Goal: Find specific page/section: Find specific page/section

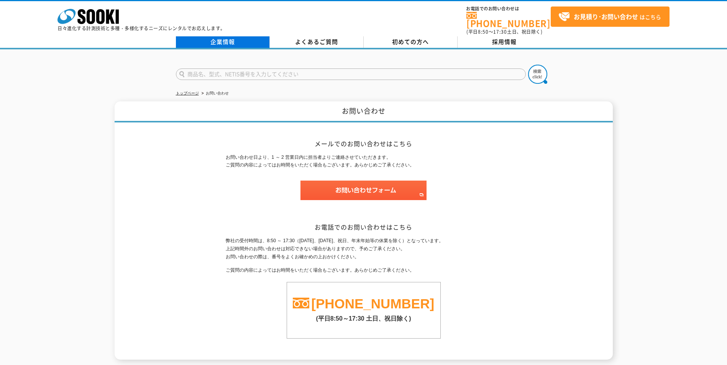
click at [225, 38] on link "企業情報" at bounding box center [223, 41] width 94 height 11
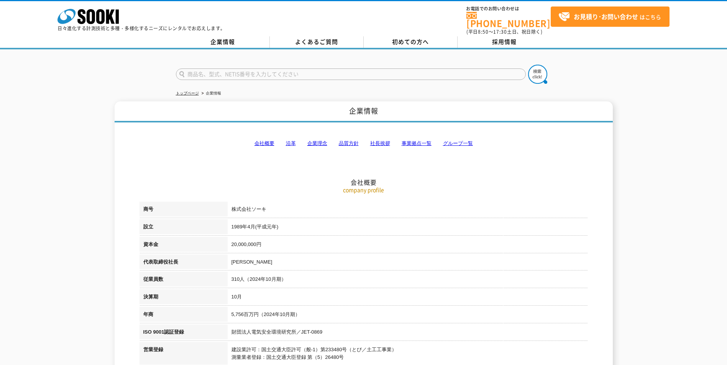
click at [420, 141] on link "事業拠点一覧" at bounding box center [416, 144] width 30 height 6
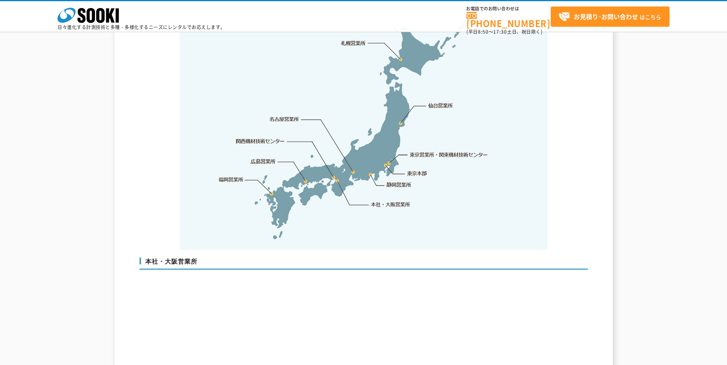
scroll to position [1653, 0]
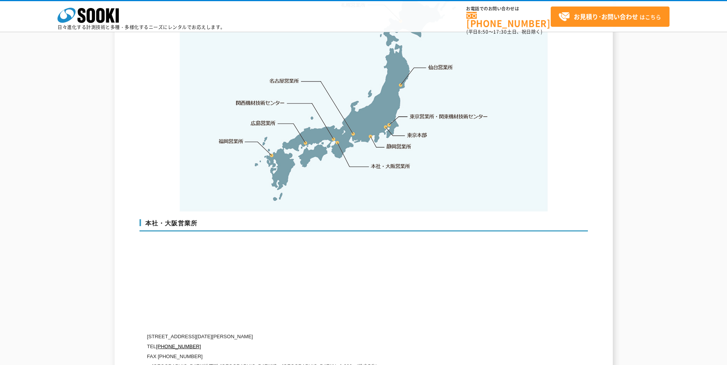
click at [421, 113] on link "東京営業所・関東機材技術センター" at bounding box center [449, 117] width 79 height 8
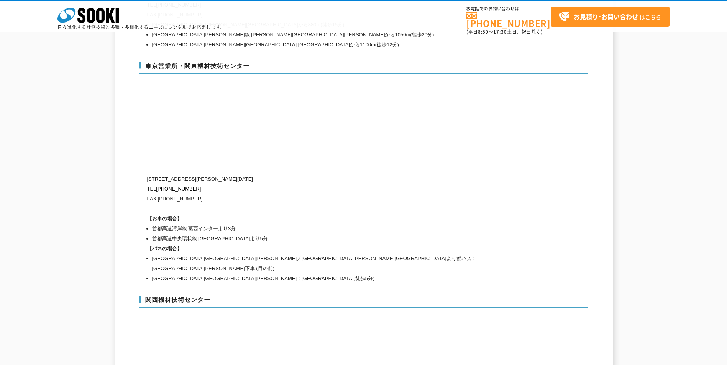
scroll to position [3160, 0]
